Goal: Book appointment/travel/reservation

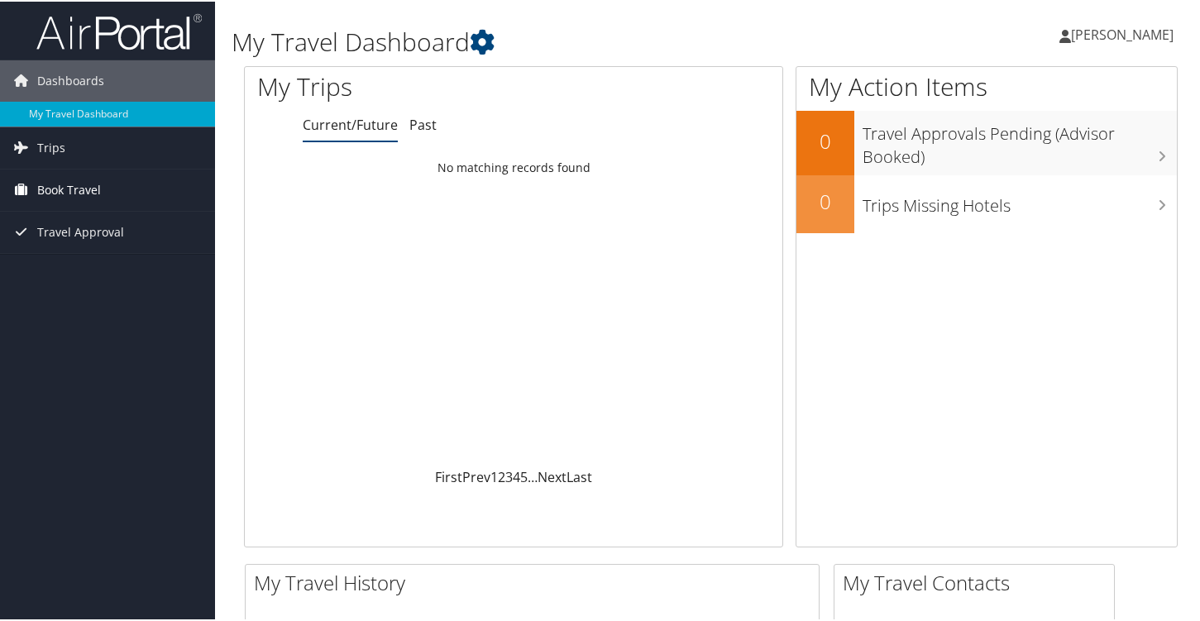
click at [110, 196] on link "Book Travel" at bounding box center [107, 188] width 215 height 41
click at [574, 32] on h1 "My Travel Dashboard" at bounding box center [551, 40] width 639 height 35
click at [45, 148] on span "Trips" at bounding box center [51, 146] width 28 height 41
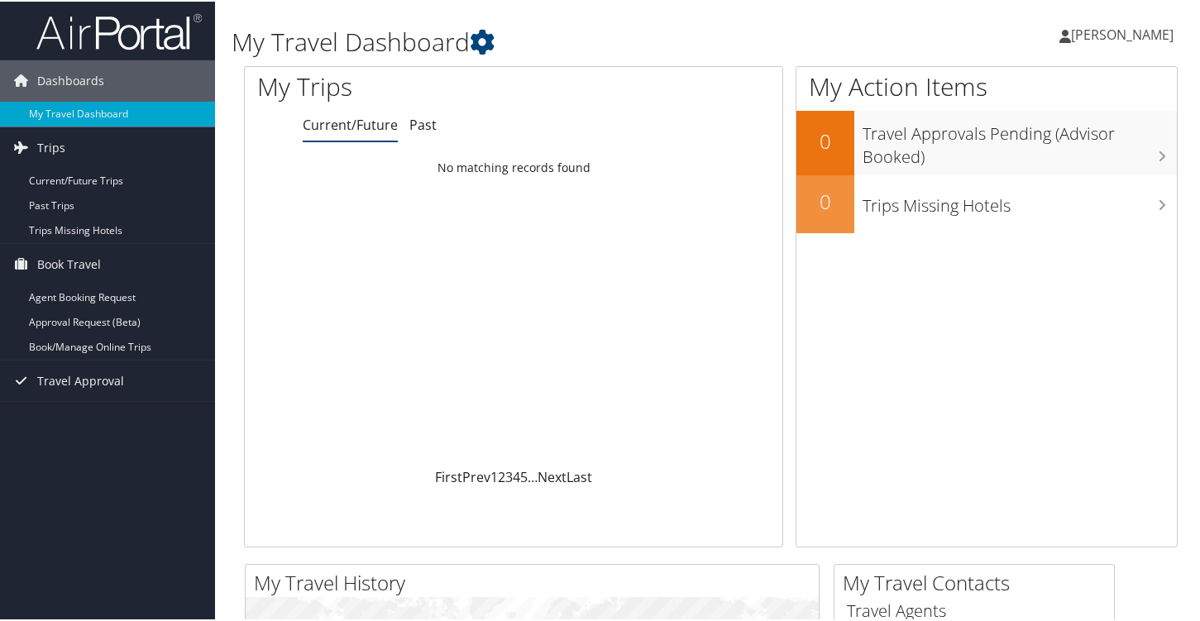
click at [486, 170] on td "No matching records found" at bounding box center [514, 166] width 538 height 30
click at [115, 346] on link "Book/Manage Online Trips" at bounding box center [107, 345] width 215 height 25
